Goal: Task Accomplishment & Management: Use online tool/utility

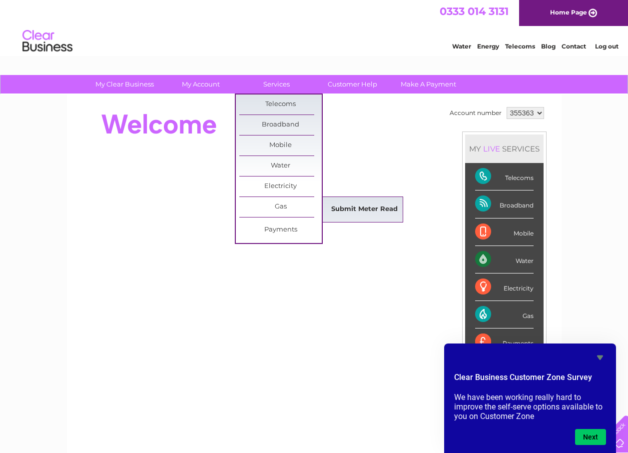
click at [342, 206] on link "Submit Meter Read" at bounding box center [364, 209] width 82 height 20
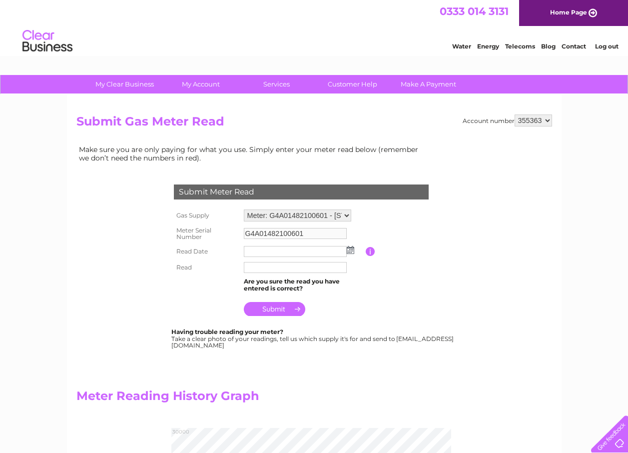
click at [349, 251] on img at bounding box center [350, 250] width 7 height 8
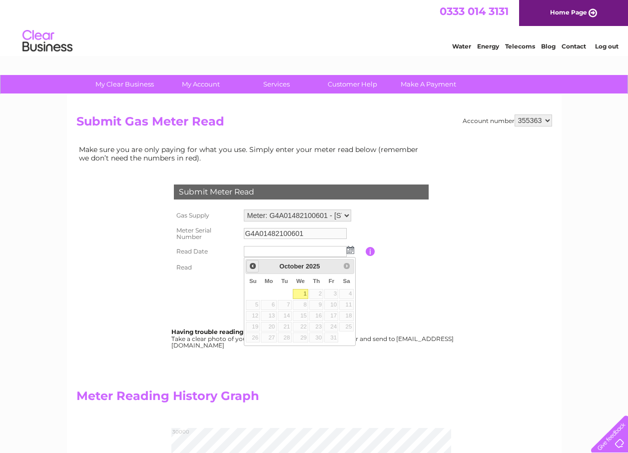
click at [252, 266] on span "Prev" at bounding box center [253, 266] width 8 height 8
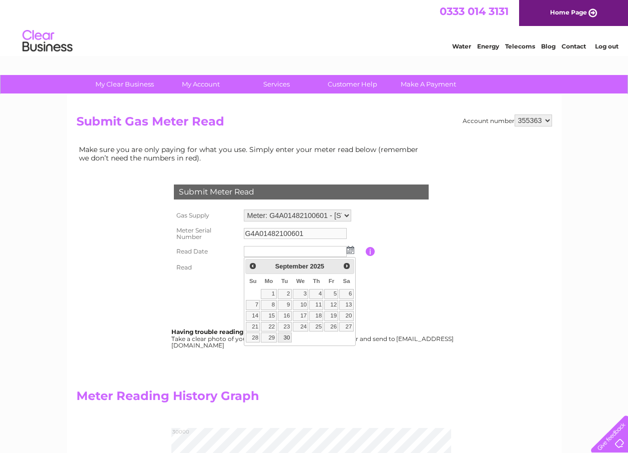
click at [288, 337] on link "30" at bounding box center [285, 337] width 14 height 10
type input "2025/09/30"
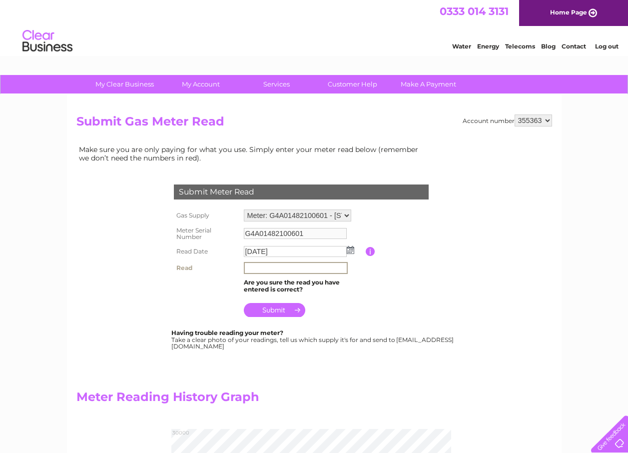
click at [250, 270] on input "text" at bounding box center [296, 268] width 104 height 12
type input "25235"
click at [273, 308] on input "submit" at bounding box center [274, 309] width 61 height 14
